Goal: Task Accomplishment & Management: Use online tool/utility

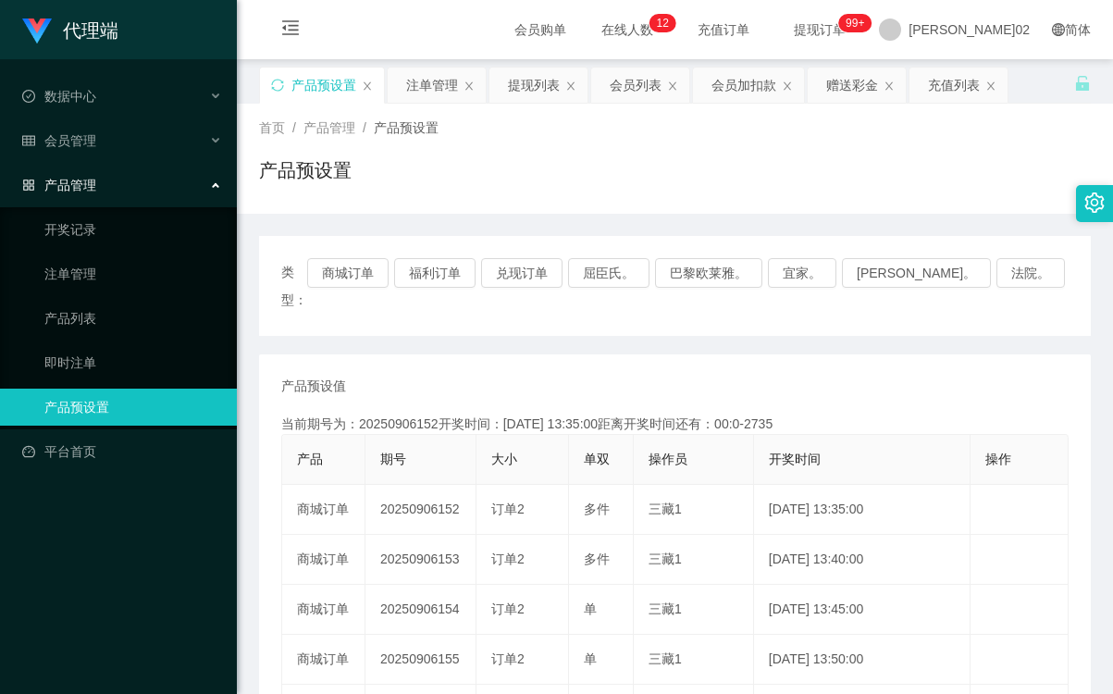
click at [588, 288] on div "类型： 商城订单 福利订单 兑现订单 屈臣氏。 巴黎欧莱雅。 宜家。 [PERSON_NAME]。 法院。" at bounding box center [675, 286] width 832 height 100
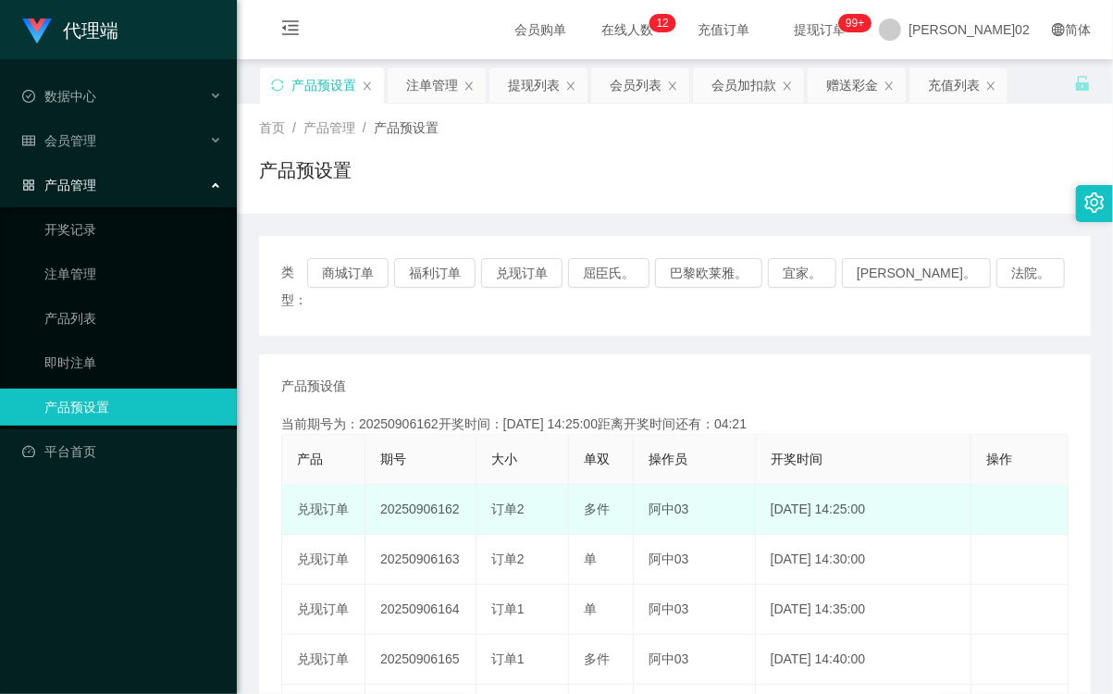
click at [428, 490] on td "20250906162" at bounding box center [420, 510] width 111 height 50
copy td "20250906162"
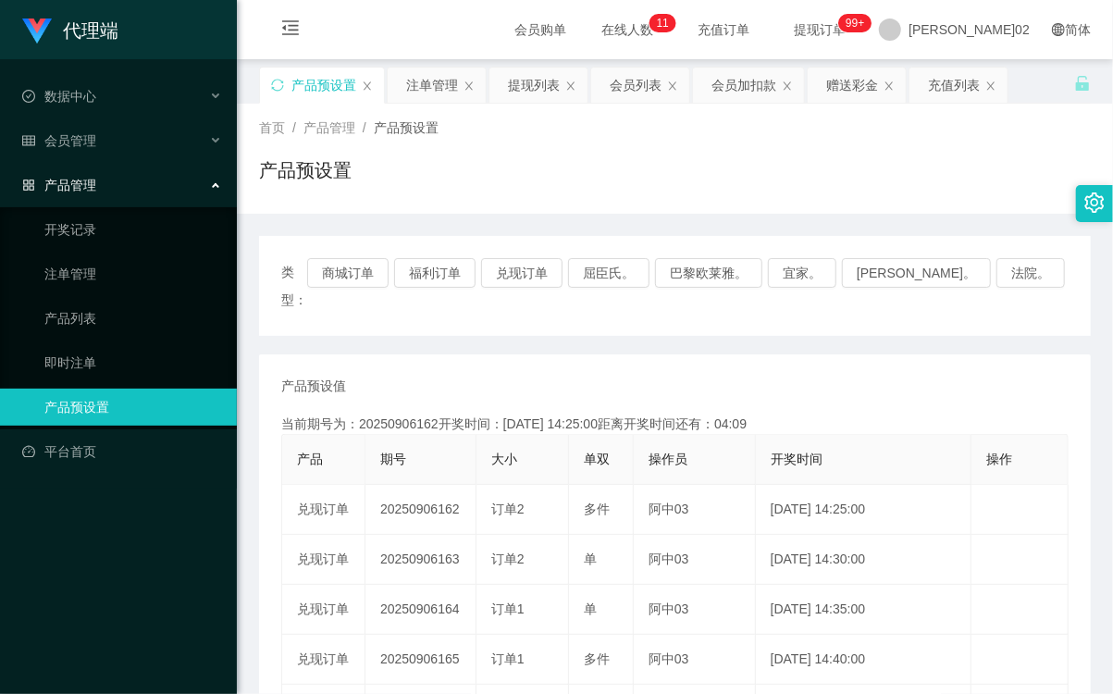
click at [779, 148] on div "首页 / 产品管理 / 产品预设置 / 产品预设置" at bounding box center [675, 158] width 832 height 80
click at [535, 271] on button "兑现订单" at bounding box center [521, 273] width 81 height 30
click at [538, 271] on button "兑现订单" at bounding box center [521, 273] width 81 height 30
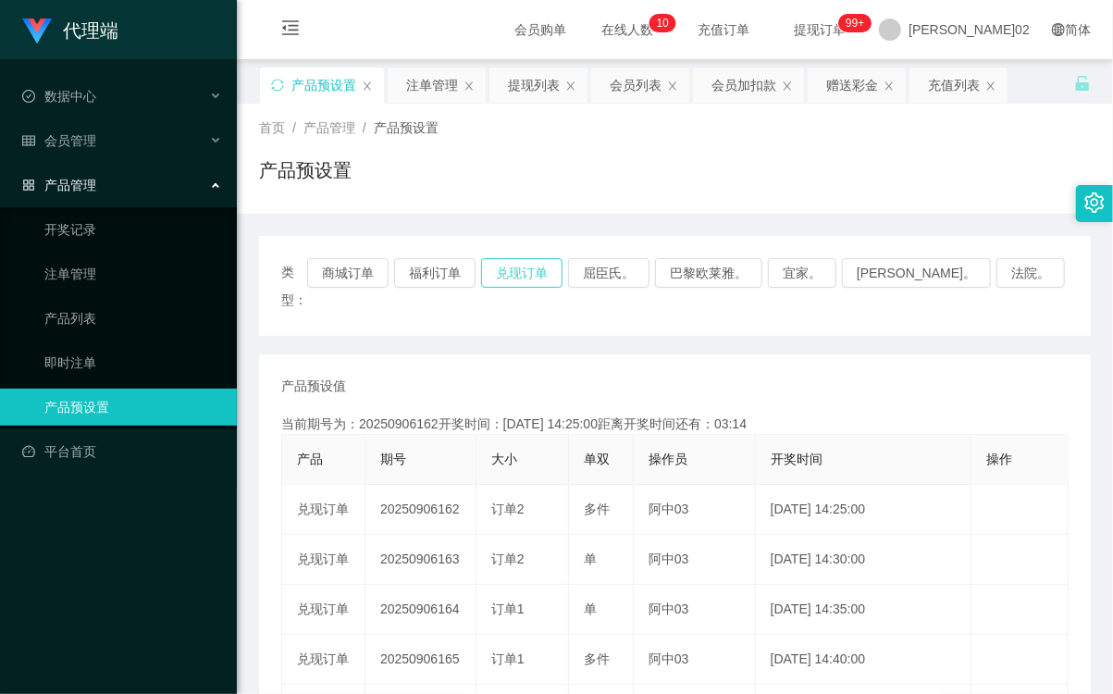
click at [538, 274] on button "兑现订单" at bounding box center [521, 273] width 81 height 30
click at [729, 75] on div "会员加扣款" at bounding box center [743, 85] width 65 height 35
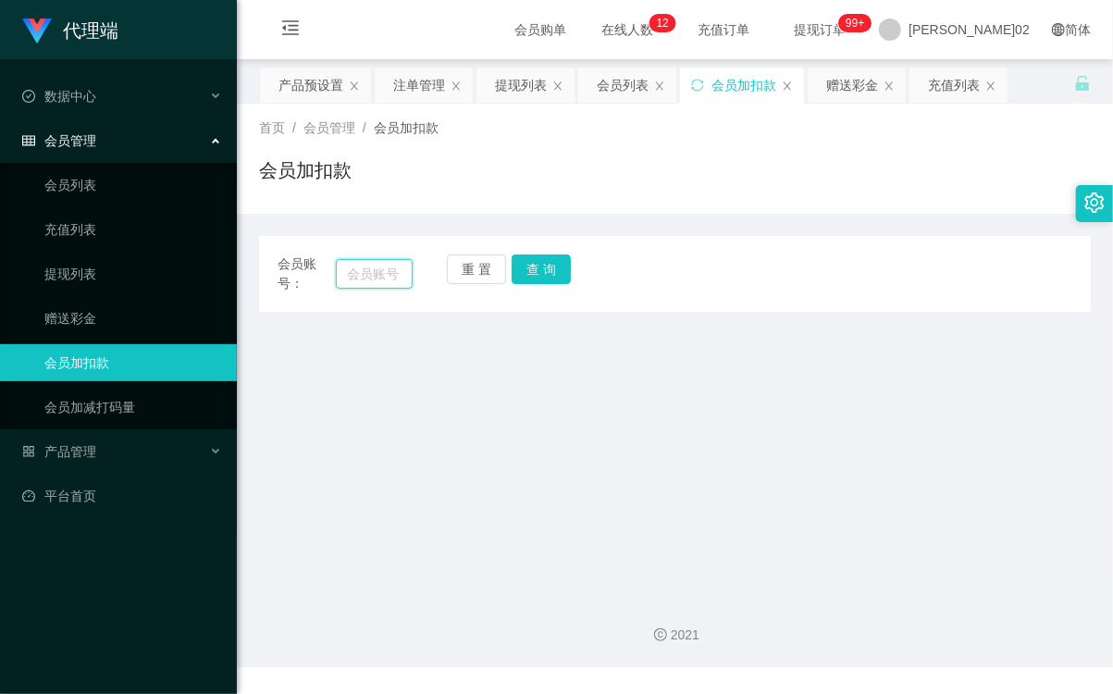
click at [372, 279] on input "text" at bounding box center [374, 274] width 77 height 30
paste input "Yeap98664"
type input "Yeap98664"
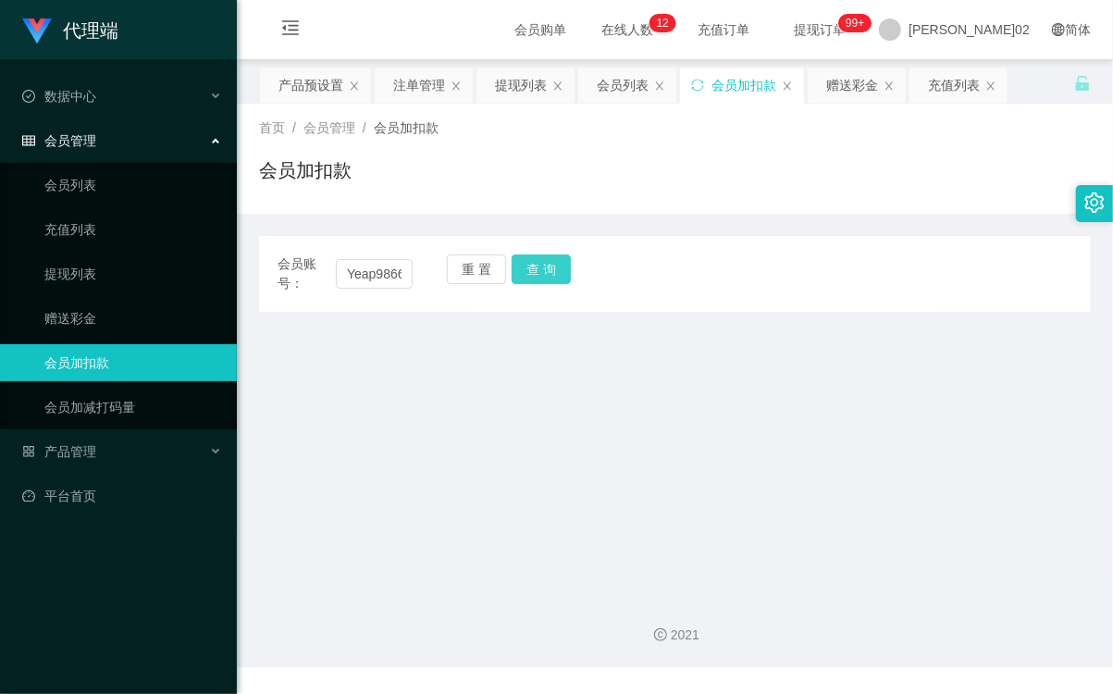
click at [512, 269] on button "查 询" at bounding box center [541, 269] width 59 height 30
